Goal: Task Accomplishment & Management: Manage account settings

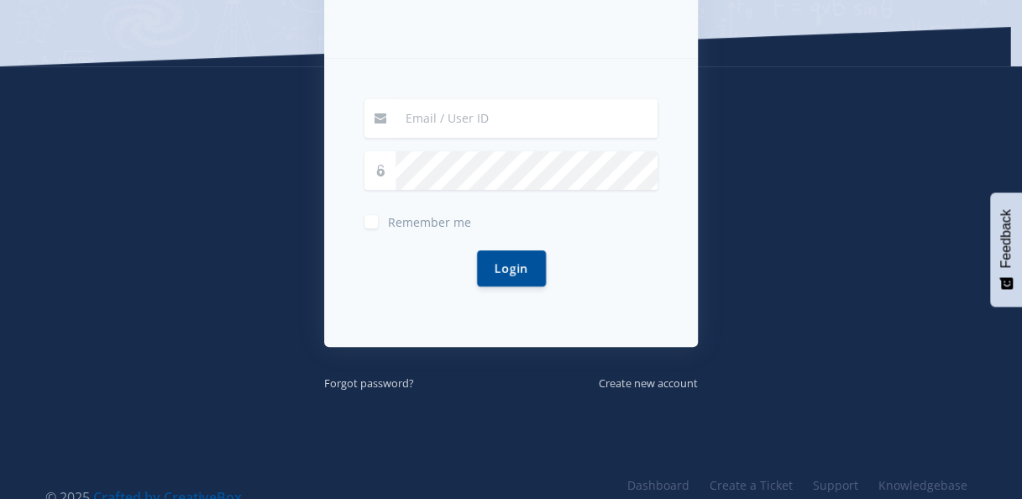
scroll to position [336, 0]
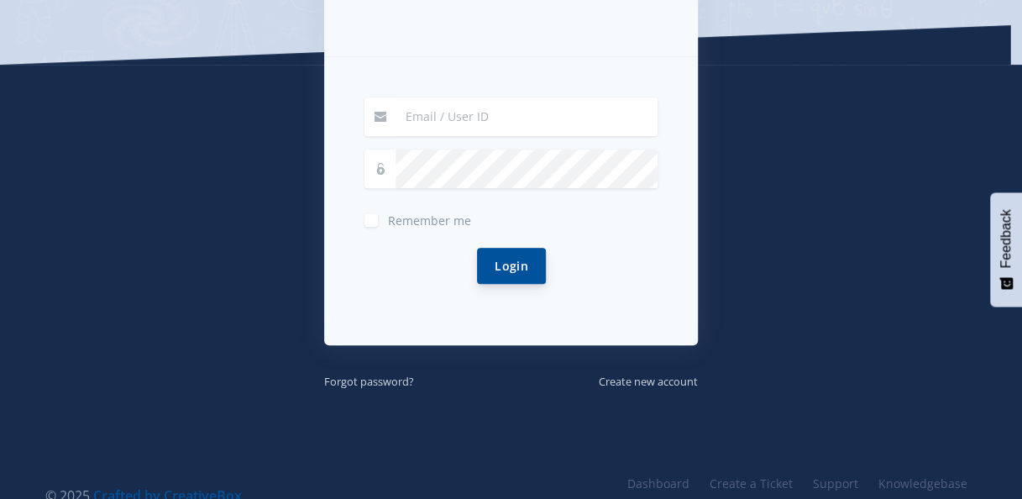
type input "[PERSON_NAME][EMAIL_ADDRESS][DOMAIN_NAME]"
click at [536, 270] on button "Login" at bounding box center [511, 266] width 69 height 36
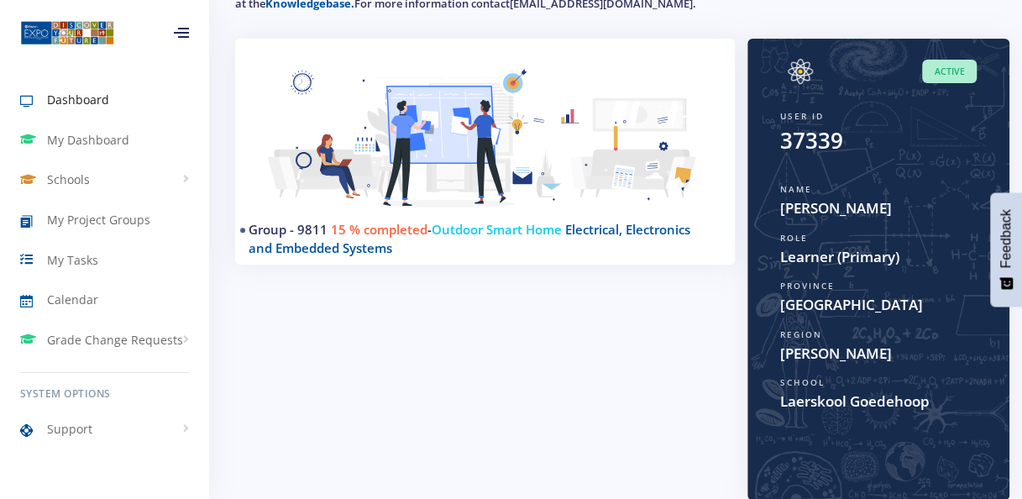
scroll to position [168, 0]
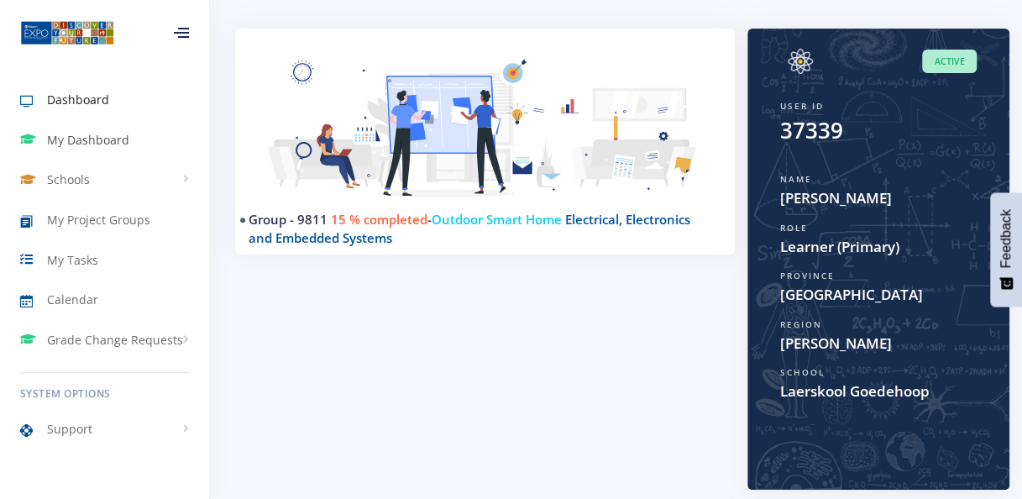
click at [96, 137] on span "My Dashboard" at bounding box center [88, 140] width 82 height 18
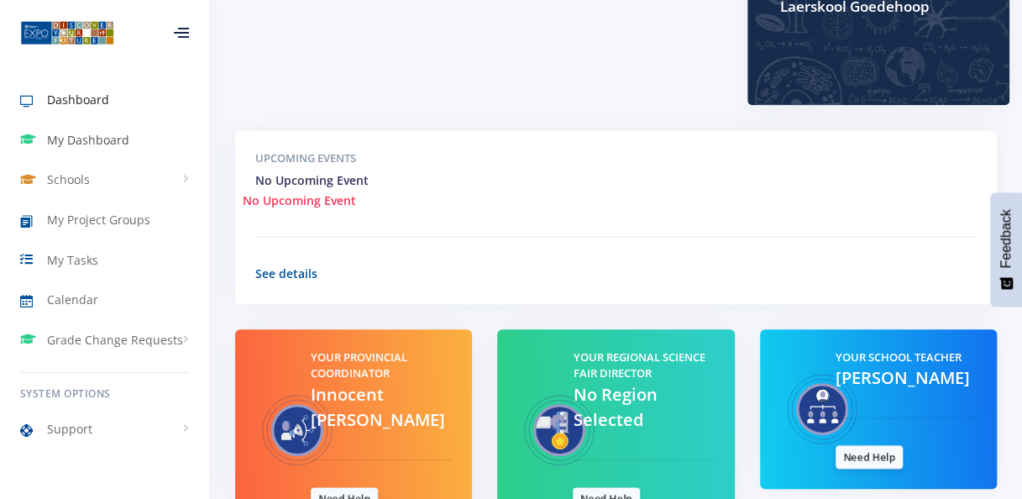
scroll to position [628, 0]
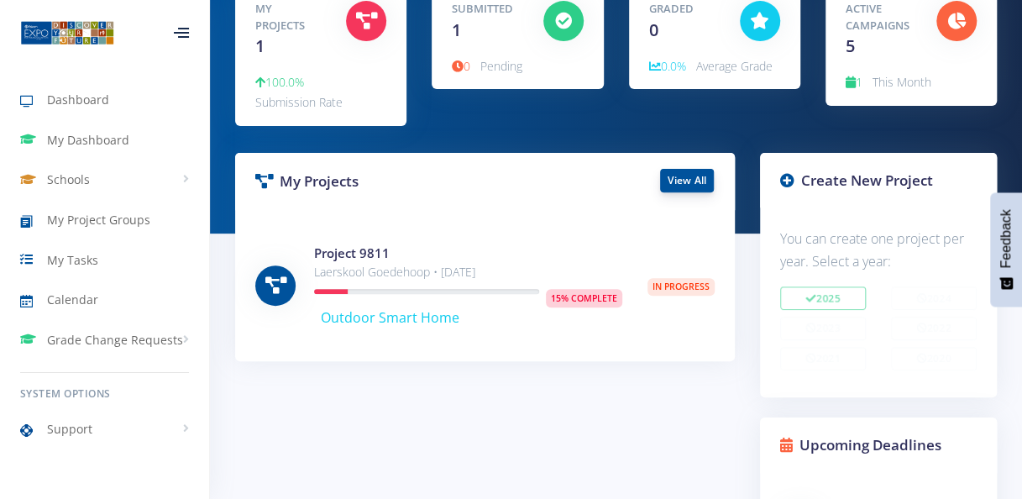
scroll to position [168, 0]
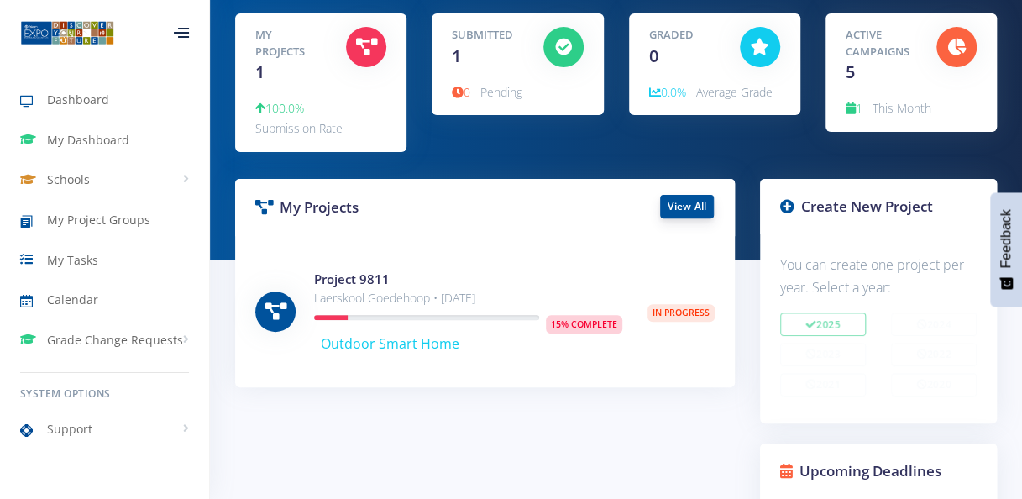
click at [673, 212] on link "View All" at bounding box center [687, 207] width 54 height 24
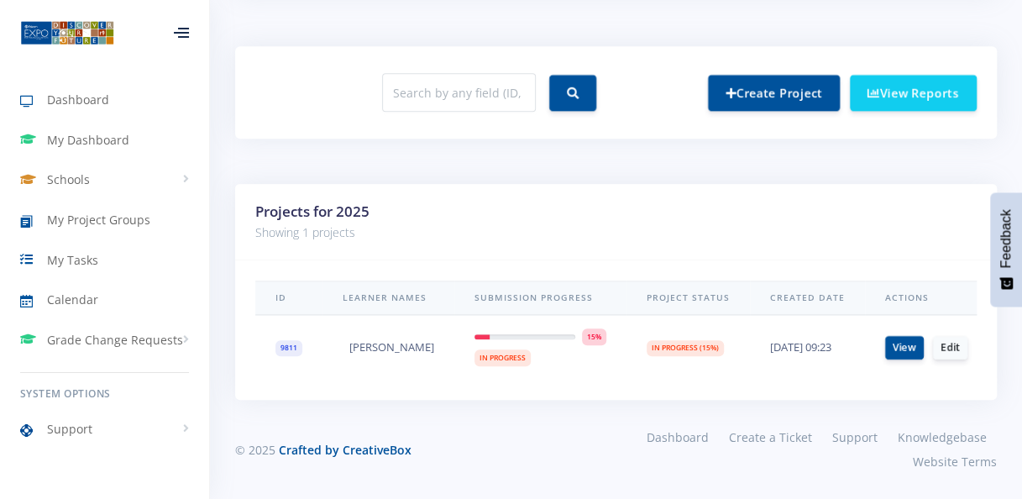
scroll to position [645, 0]
click at [951, 335] on link "Edit" at bounding box center [950, 347] width 34 height 24
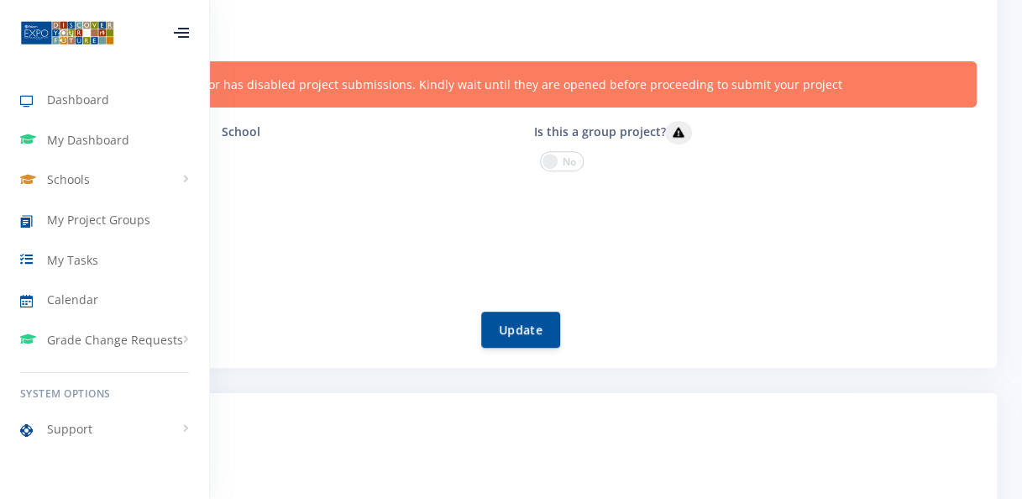
scroll to position [252, 0]
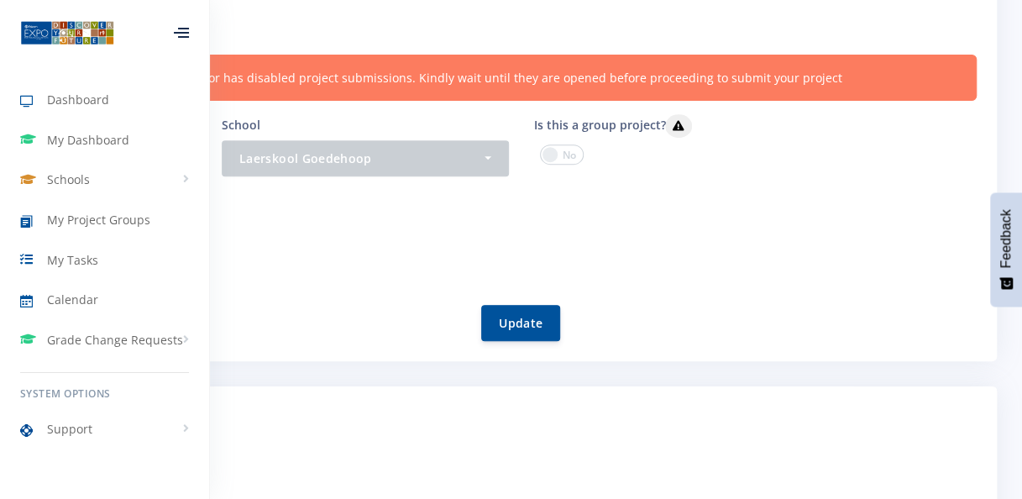
click at [189, 35] on div at bounding box center [181, 33] width 15 height 10
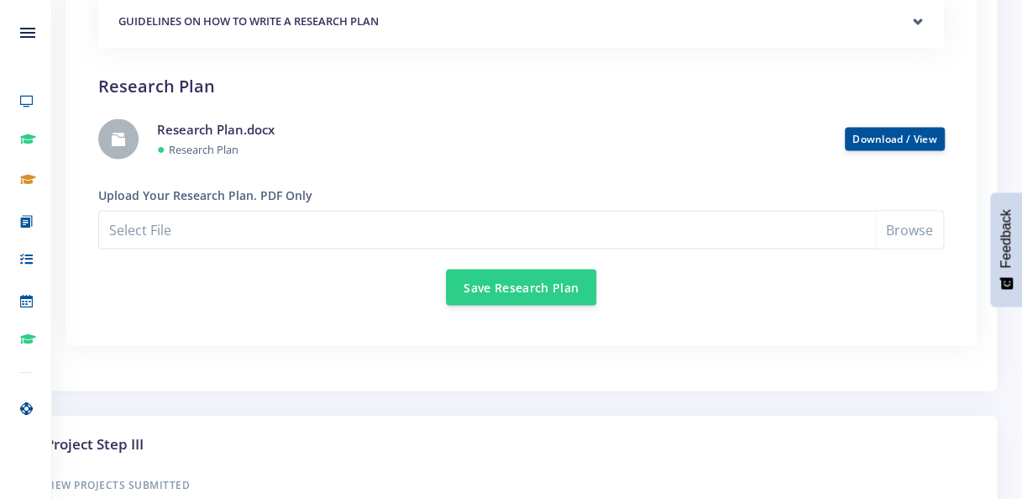
scroll to position [1511, 0]
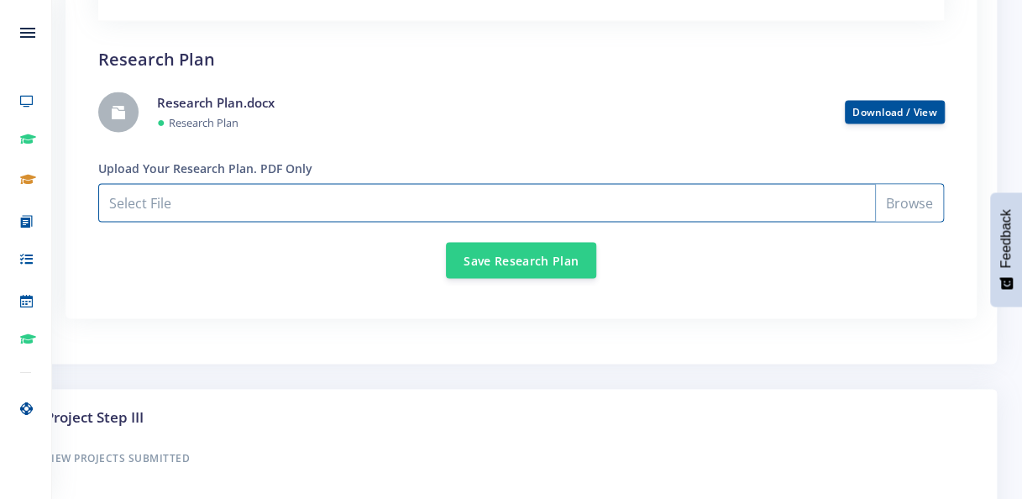
click at [908, 222] on input "Select File" at bounding box center [521, 202] width 846 height 39
type input "C:\fakepath\Research Plan.docx"
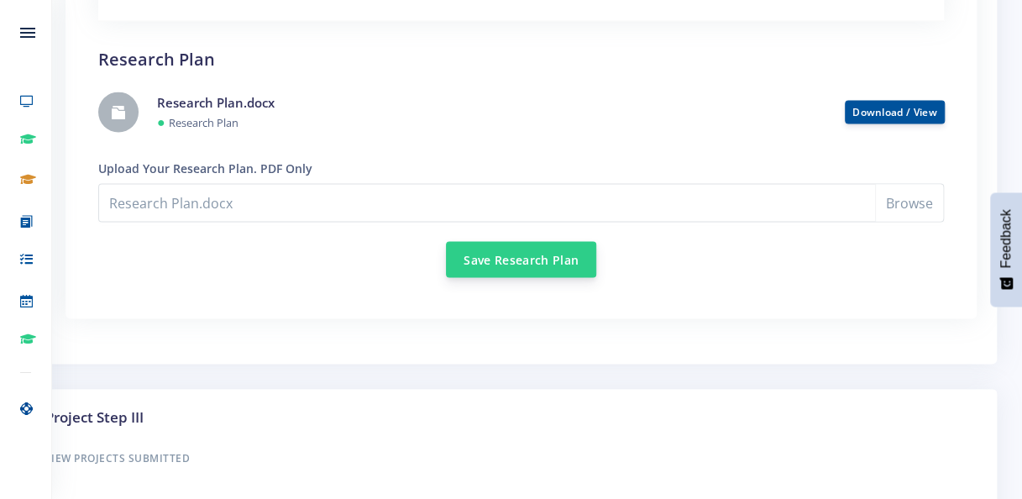
click at [542, 277] on button "Save Research Plan" at bounding box center [521, 259] width 150 height 36
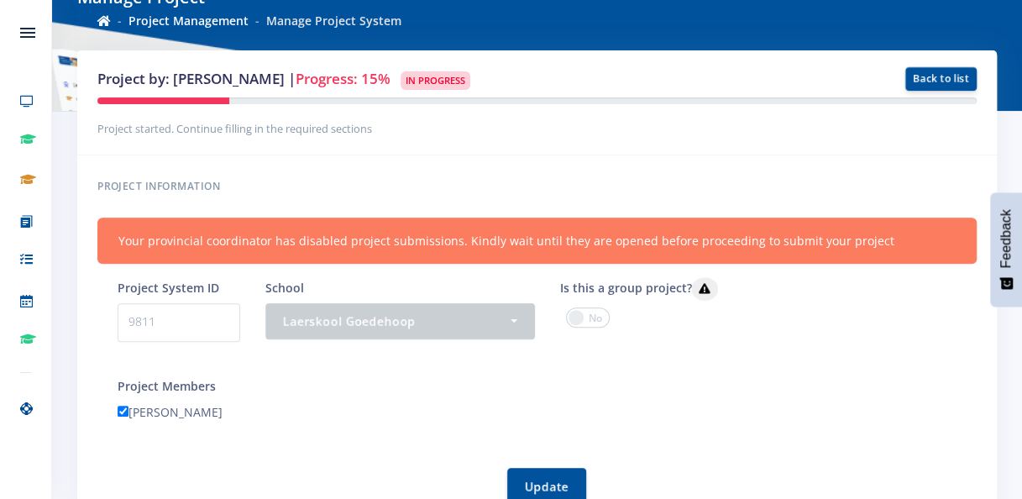
scroll to position [252, 0]
